Goal: Information Seeking & Learning: Learn about a topic

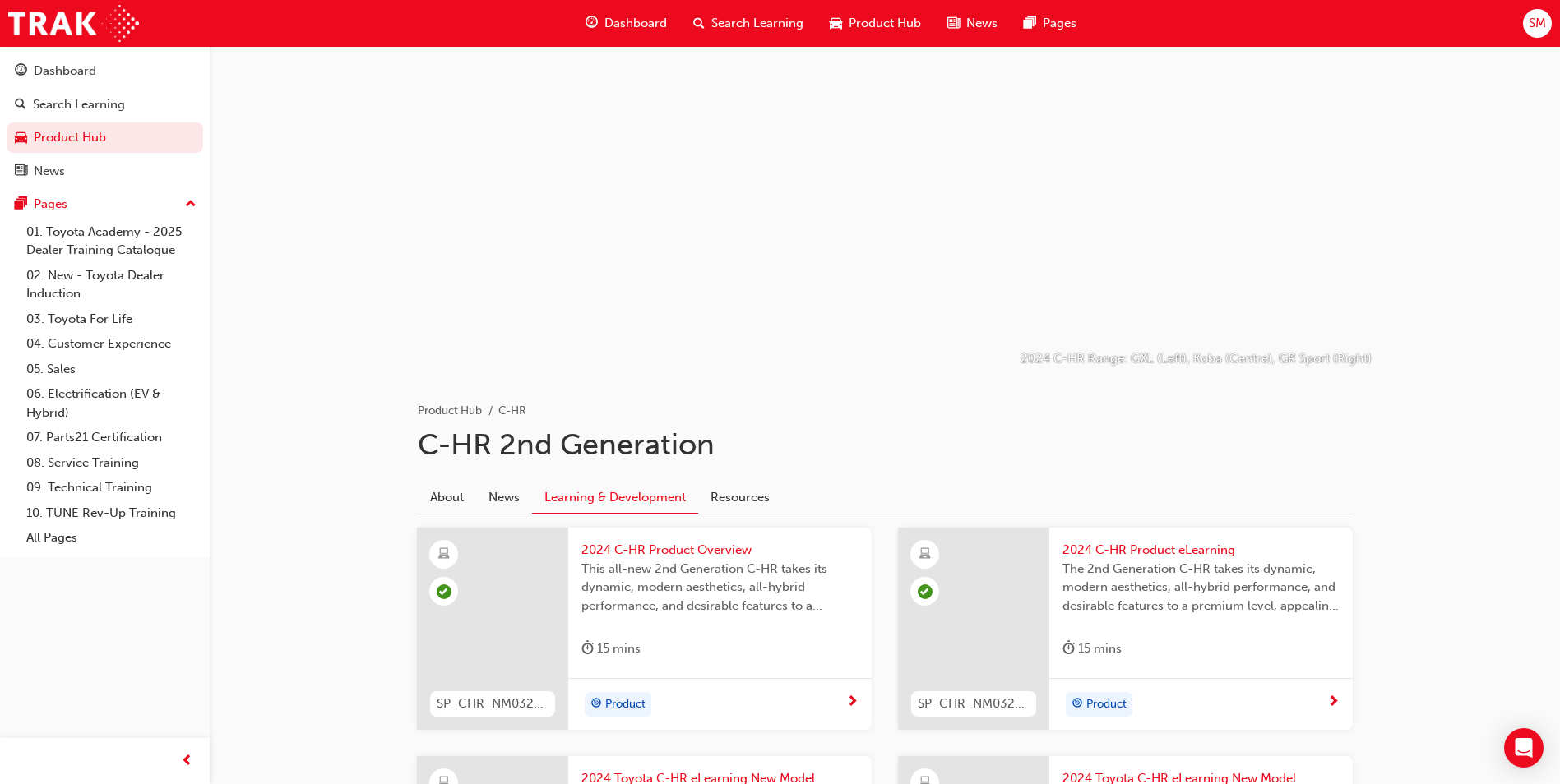
click at [119, 126] on link "Product Hub" at bounding box center [105, 138] width 197 height 31
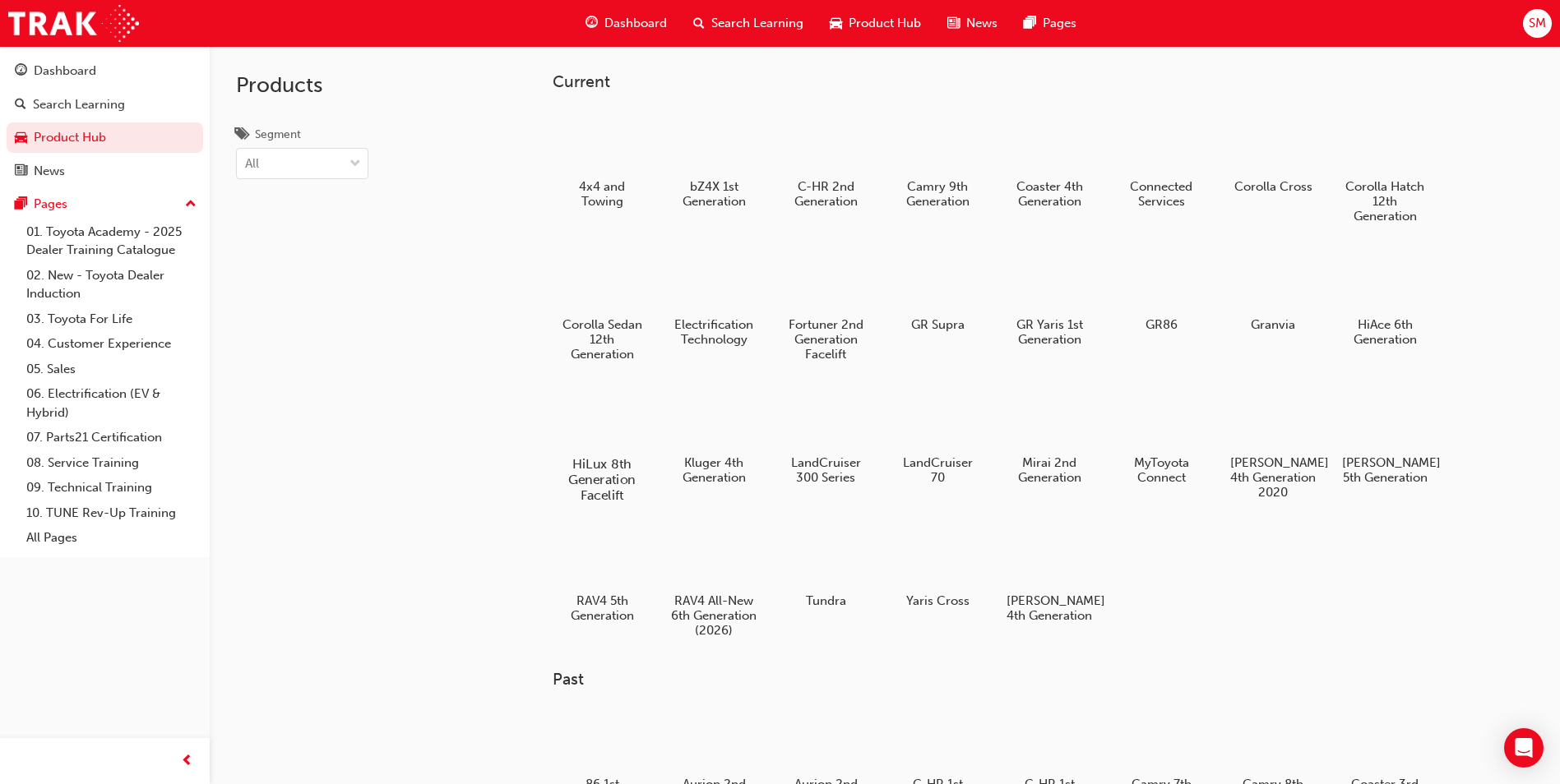
click at [619, 422] on div at bounding box center [602, 417] width 91 height 66
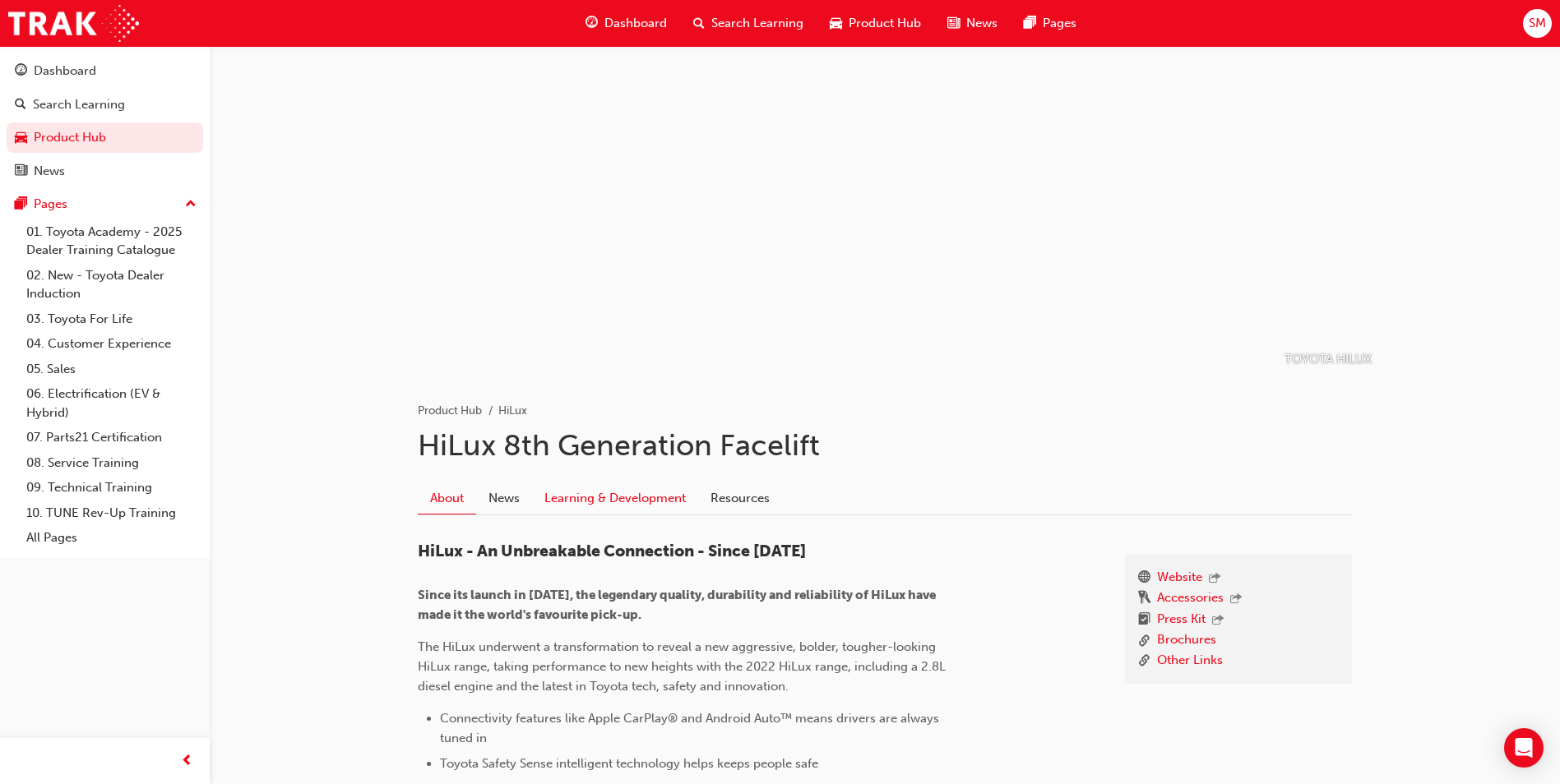
click at [656, 493] on link "Learning & Development" at bounding box center [615, 498] width 166 height 32
